Goal: Task Accomplishment & Management: Manage account settings

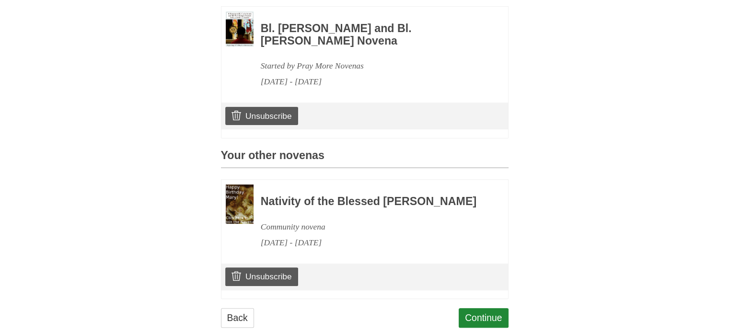
scroll to position [288, 0]
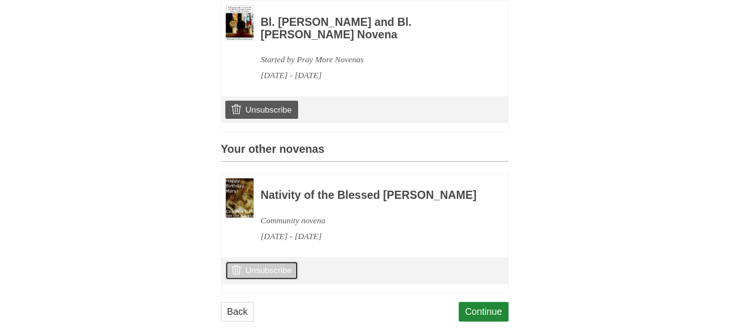
click at [272, 279] on link "Unsubscribe" at bounding box center [261, 270] width 72 height 18
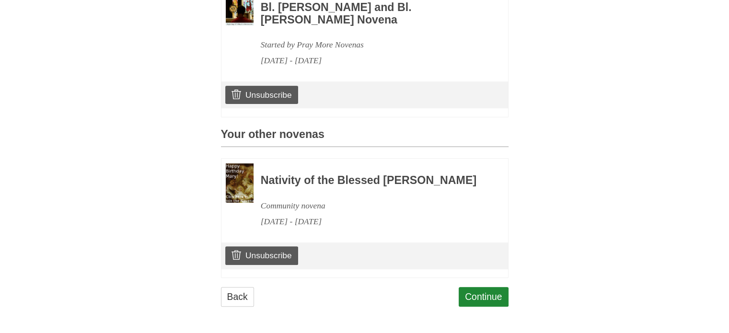
scroll to position [314, 0]
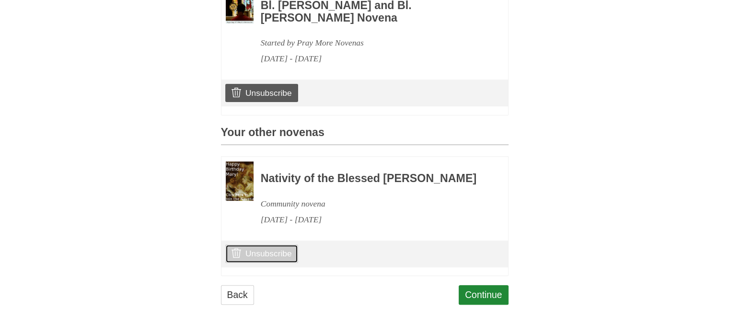
click at [287, 251] on link "Unsubscribe" at bounding box center [261, 254] width 72 height 18
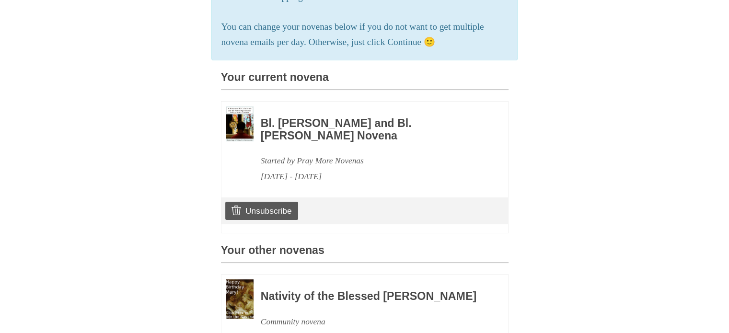
scroll to position [192, 0]
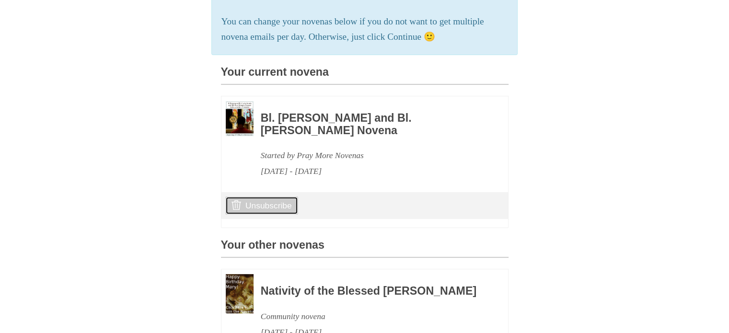
click at [282, 201] on link "Unsubscribe" at bounding box center [261, 206] width 72 height 18
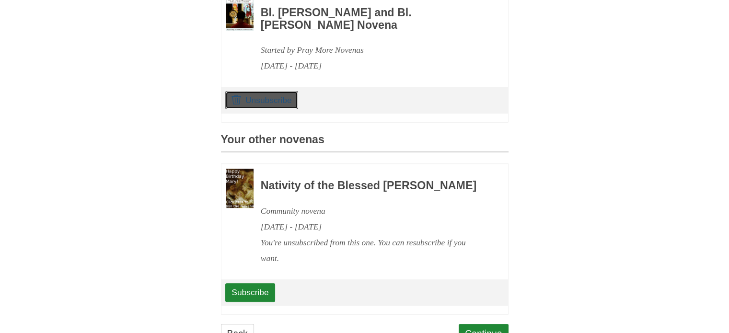
scroll to position [106, 0]
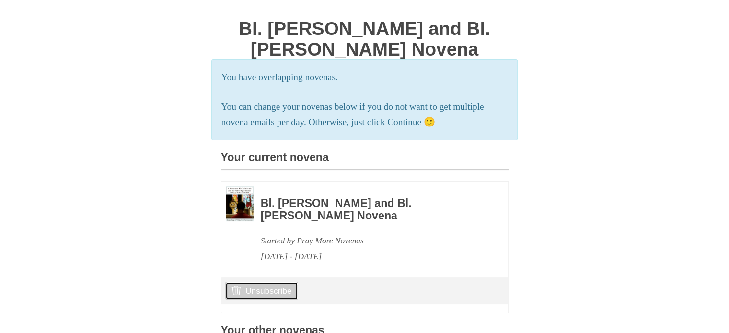
click at [270, 288] on link "Unsubscribe" at bounding box center [261, 291] width 72 height 18
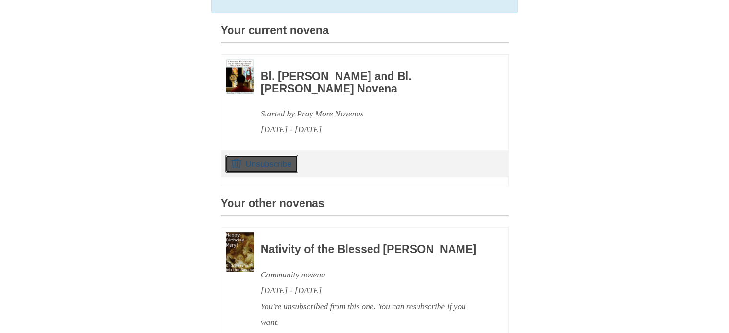
scroll to position [154, 0]
